Goal: Task Accomplishment & Management: Use online tool/utility

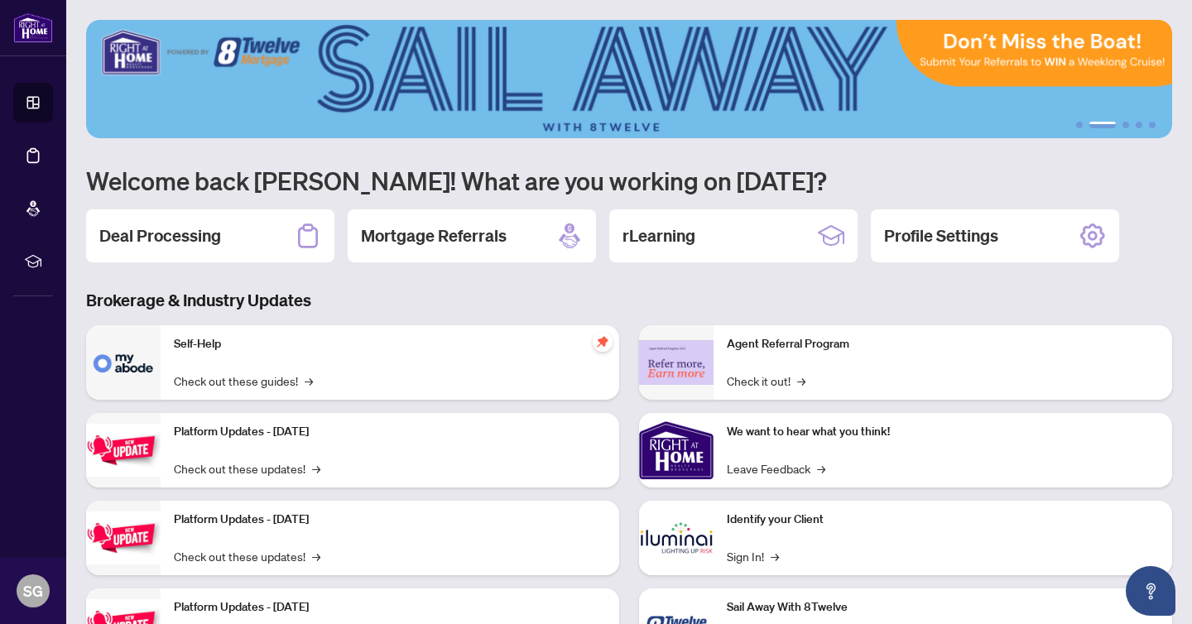
scroll to position [59, 0]
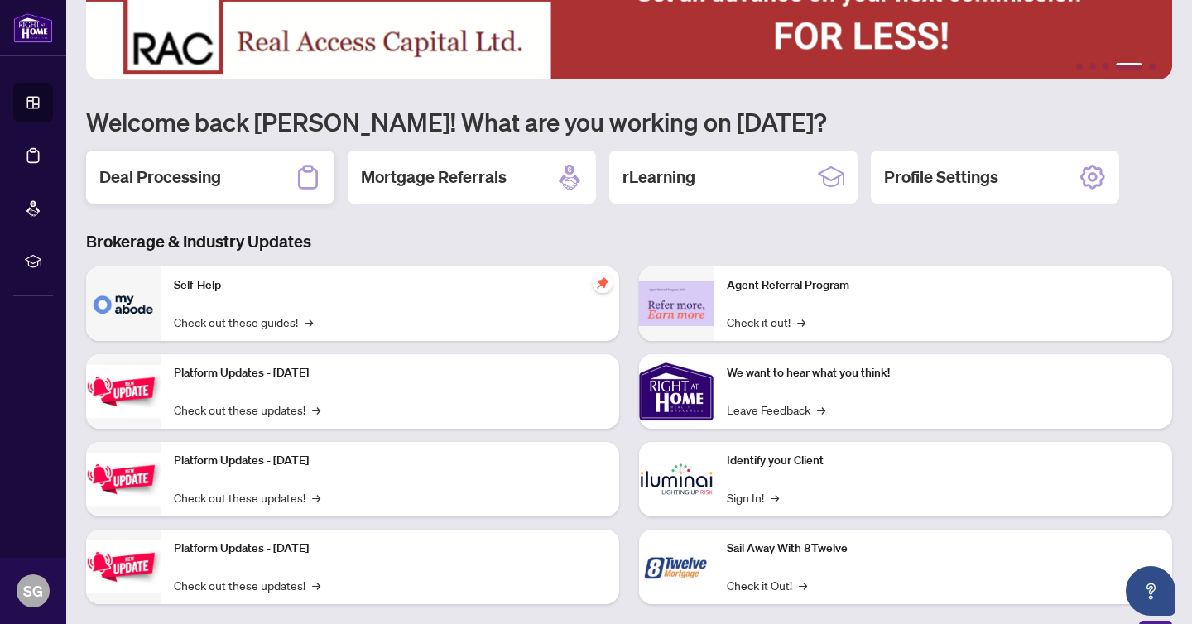
click at [195, 184] on h2 "Deal Processing" at bounding box center [160, 177] width 122 height 23
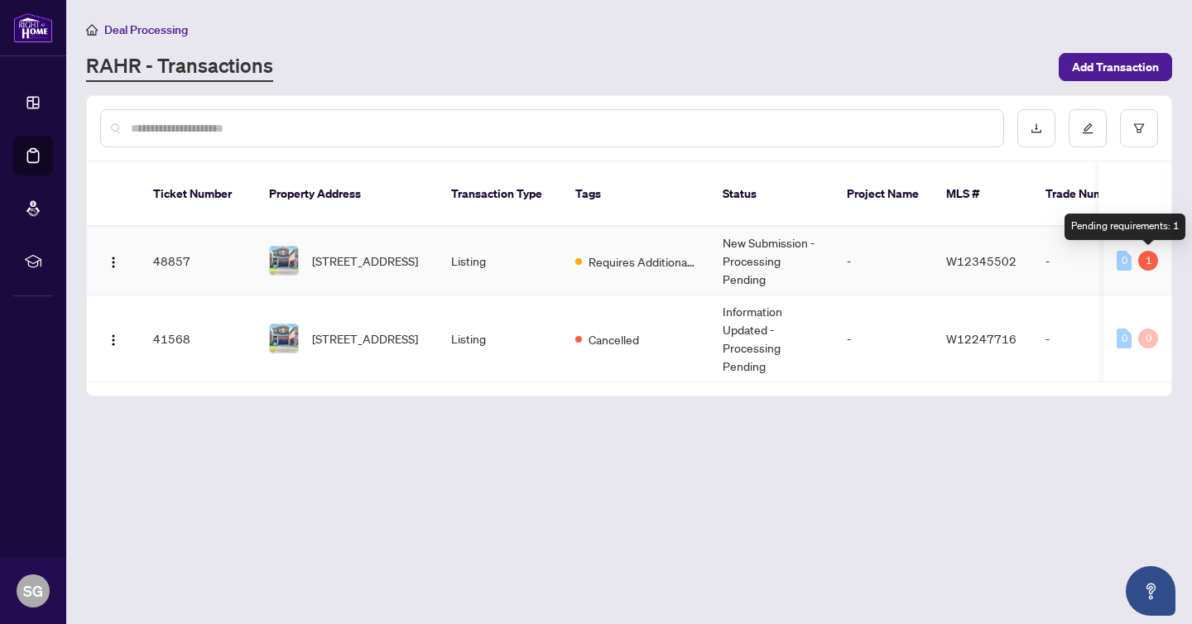
click at [1144, 251] on div "1" at bounding box center [1148, 261] width 20 height 20
click at [1150, 271] on td "0 1" at bounding box center [1137, 261] width 68 height 69
click at [1148, 256] on div "1" at bounding box center [1148, 261] width 20 height 20
click at [420, 237] on td "[STREET_ADDRESS]" at bounding box center [347, 261] width 182 height 69
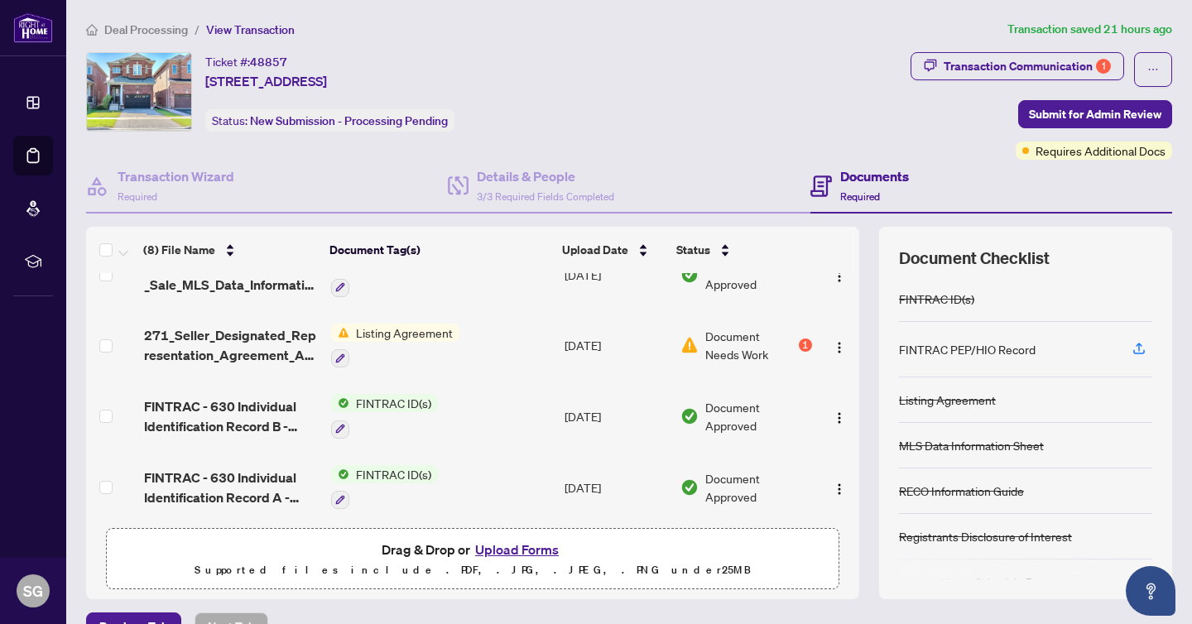
scroll to position [317, 0]
click at [799, 341] on div "1" at bounding box center [805, 345] width 13 height 13
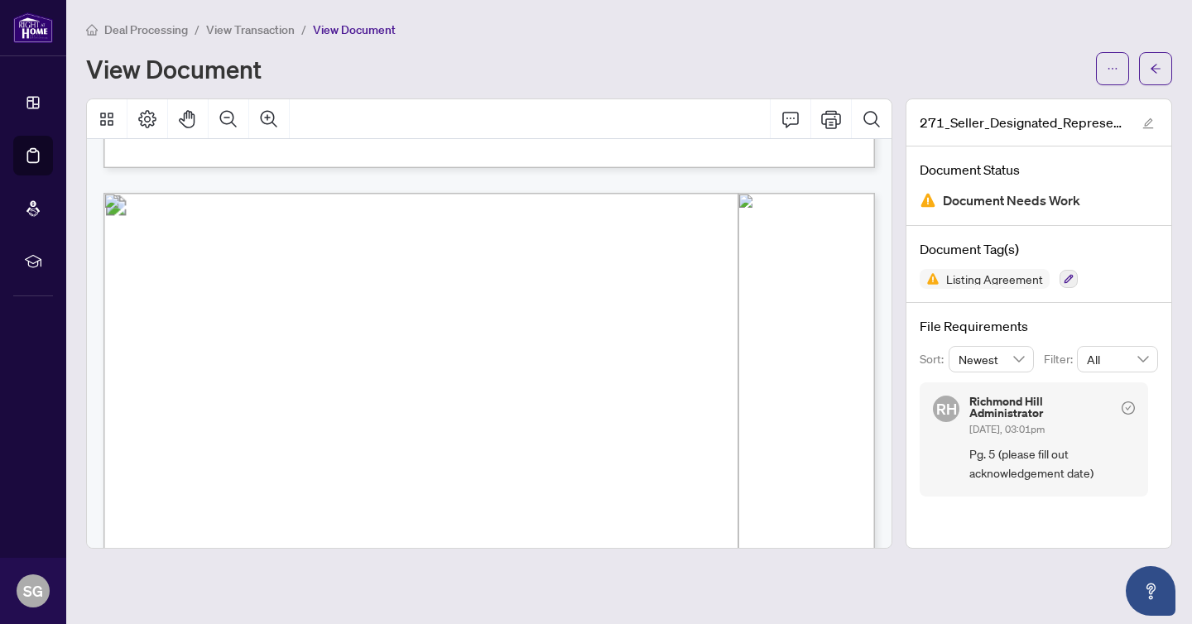
scroll to position [4055, 0]
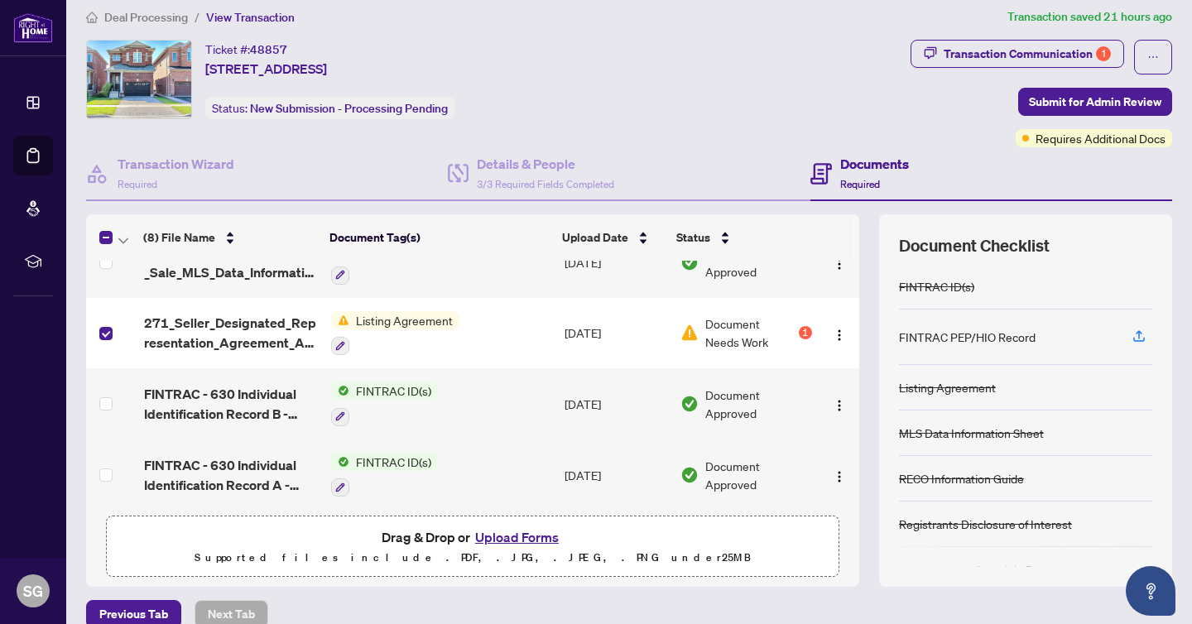
scroll to position [7, 0]
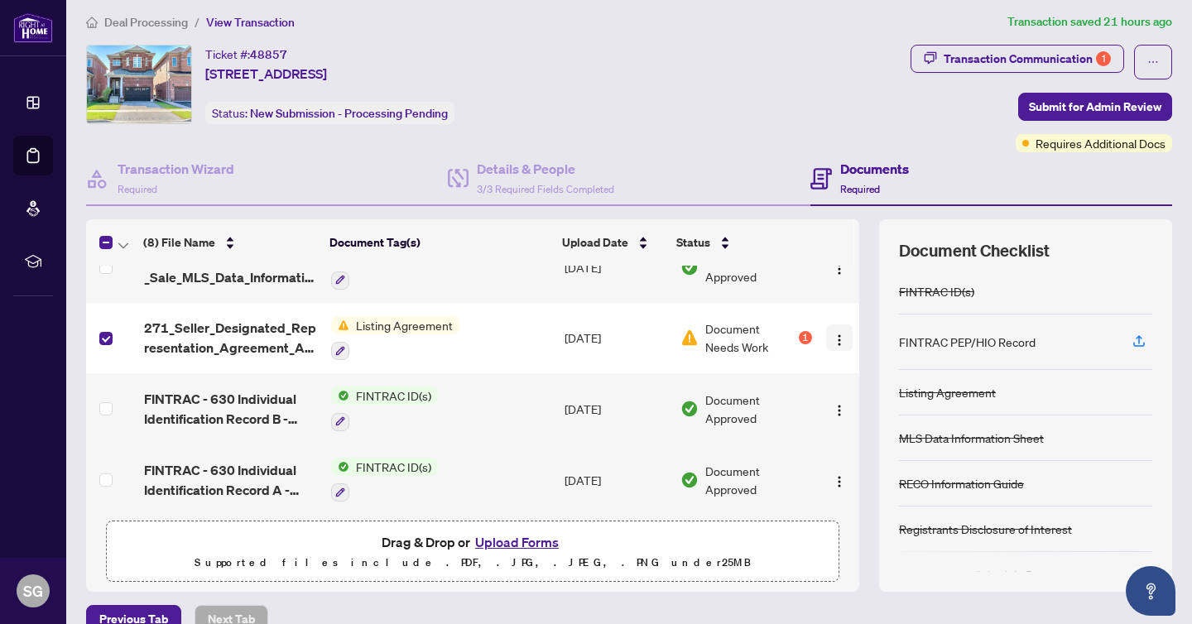
click at [833, 338] on span "button" at bounding box center [839, 338] width 13 height 18
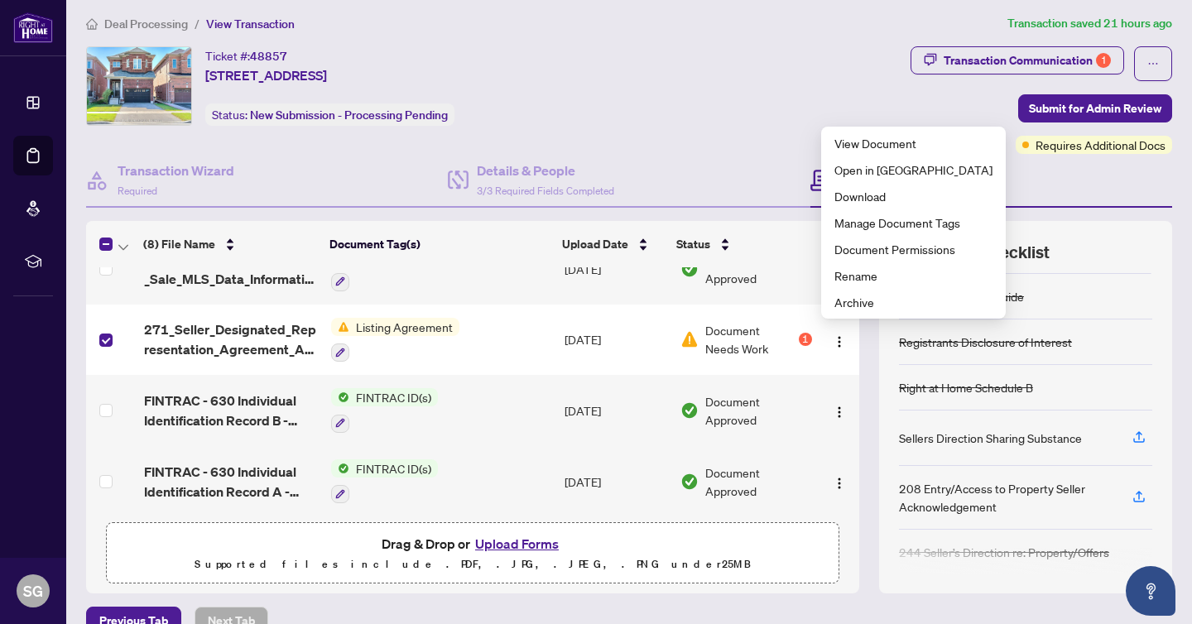
scroll to position [0, 0]
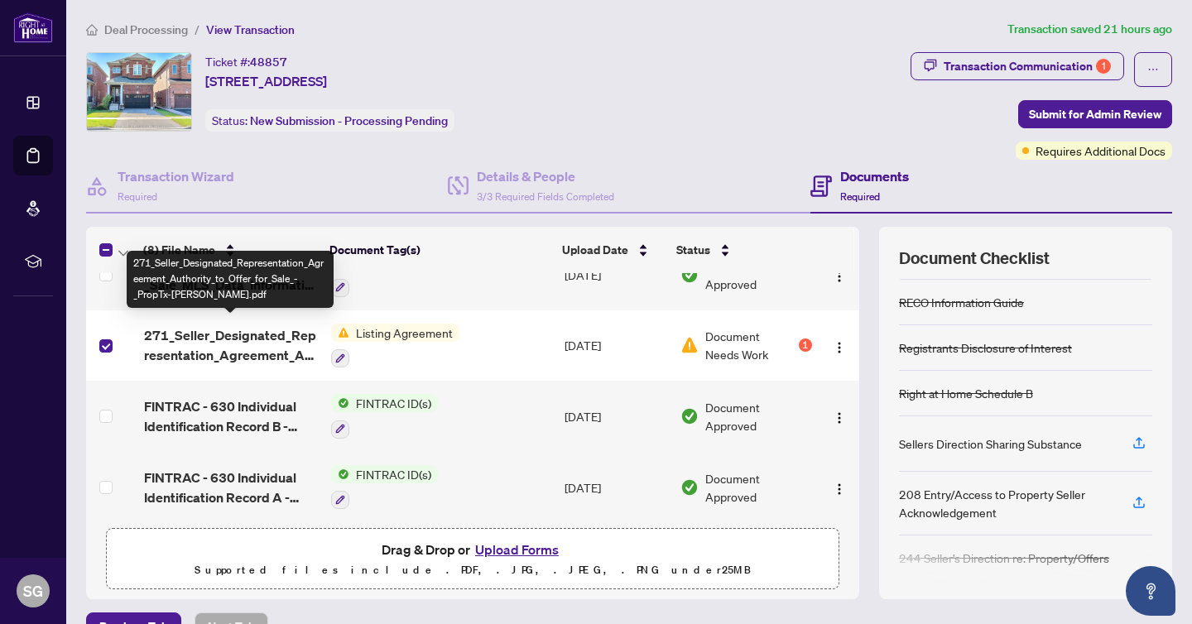
click at [236, 342] on span "271_Seller_Designated_Representation_Agreement_Authority_to_Offer_for_Sale_-_Pr…" at bounding box center [231, 345] width 174 height 40
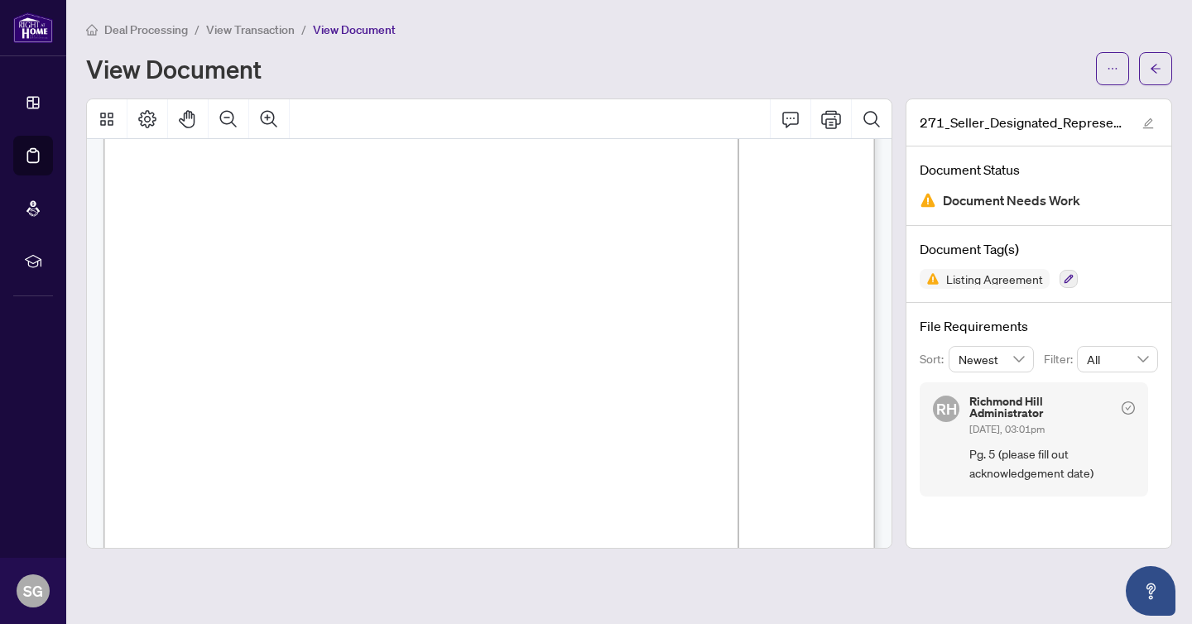
scroll to position [4172, 0]
click at [146, 122] on icon "Page Layout" at bounding box center [147, 119] width 20 height 20
